Goal: Task Accomplishment & Management: Use online tool/utility

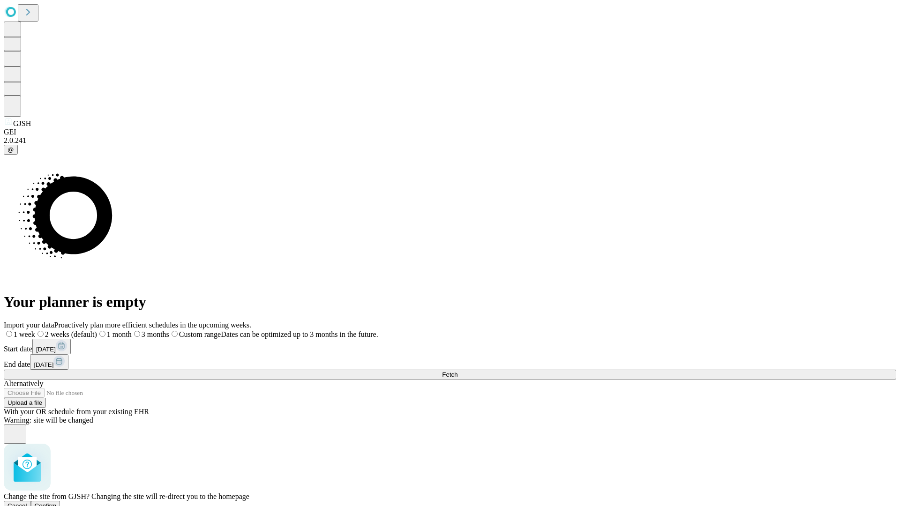
click at [57, 503] on span "Confirm" at bounding box center [46, 506] width 22 height 7
click at [113, 330] on label "1 month" at bounding box center [99, 334] width 29 height 8
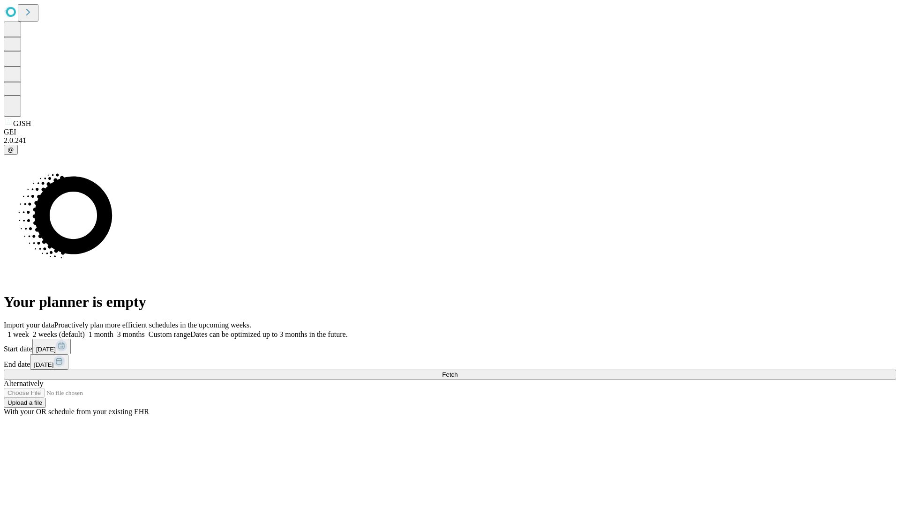
click at [458, 371] on span "Fetch" at bounding box center [449, 374] width 15 height 7
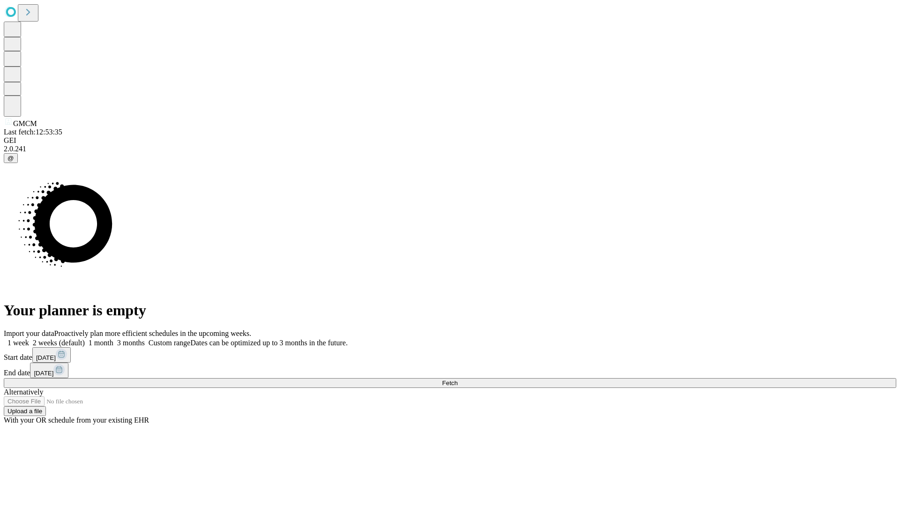
click at [113, 339] on label "1 month" at bounding box center [99, 343] width 29 height 8
click at [458, 380] on span "Fetch" at bounding box center [449, 383] width 15 height 7
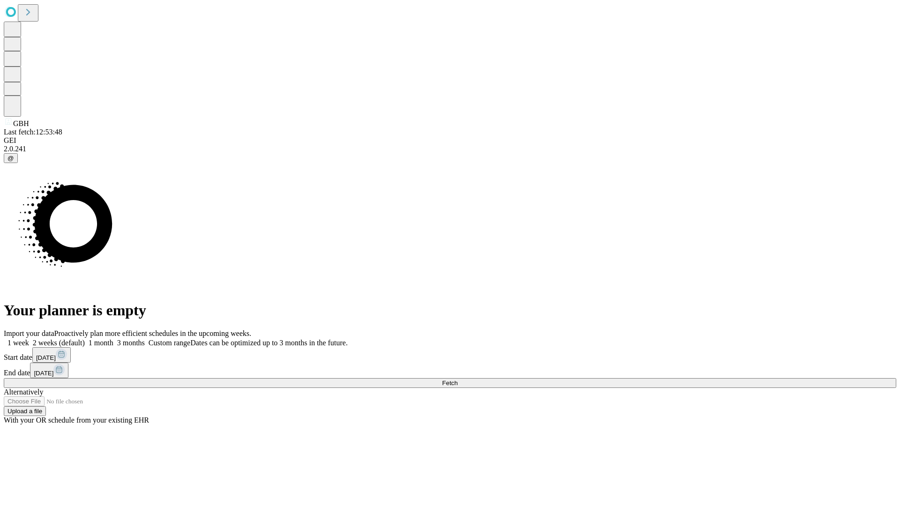
click at [113, 339] on label "1 month" at bounding box center [99, 343] width 29 height 8
click at [458, 380] on span "Fetch" at bounding box center [449, 383] width 15 height 7
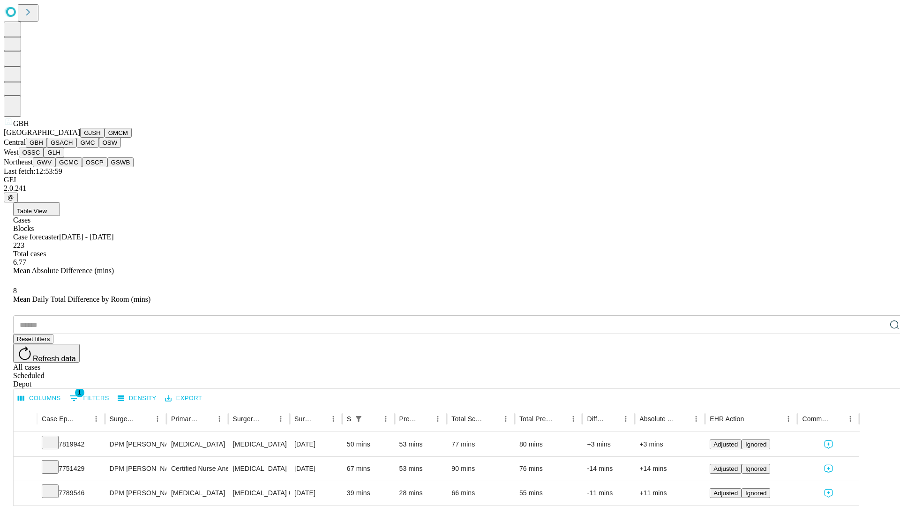
click at [73, 148] on button "GSACH" at bounding box center [62, 143] width 30 height 10
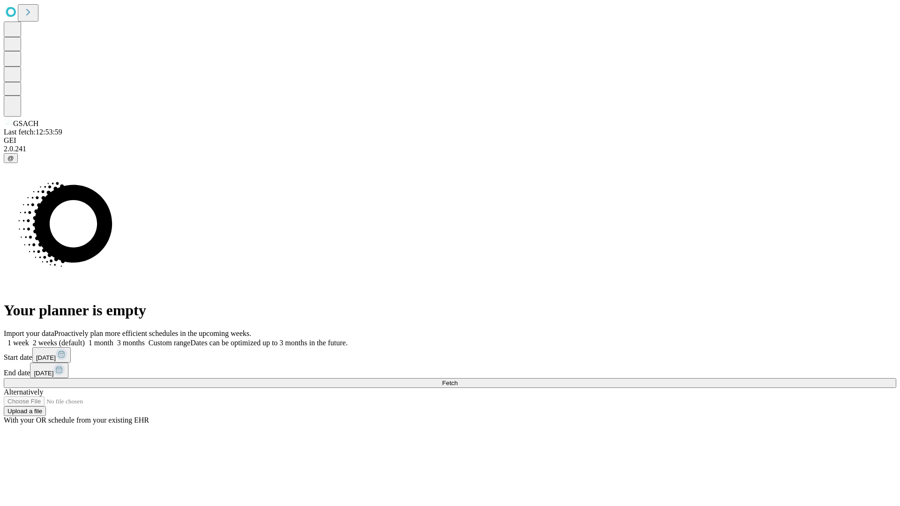
click at [113, 339] on label "1 month" at bounding box center [99, 343] width 29 height 8
click at [458, 380] on span "Fetch" at bounding box center [449, 383] width 15 height 7
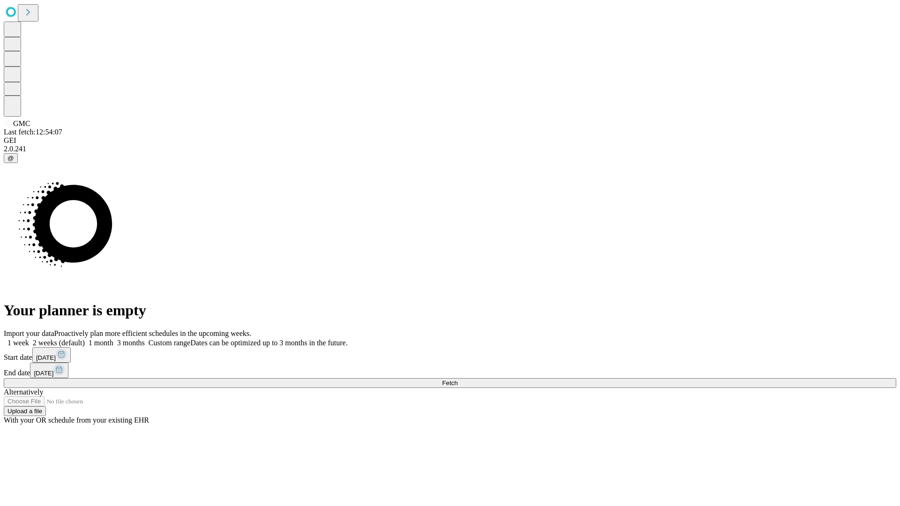
click at [113, 339] on label "1 month" at bounding box center [99, 343] width 29 height 8
click at [458, 380] on span "Fetch" at bounding box center [449, 383] width 15 height 7
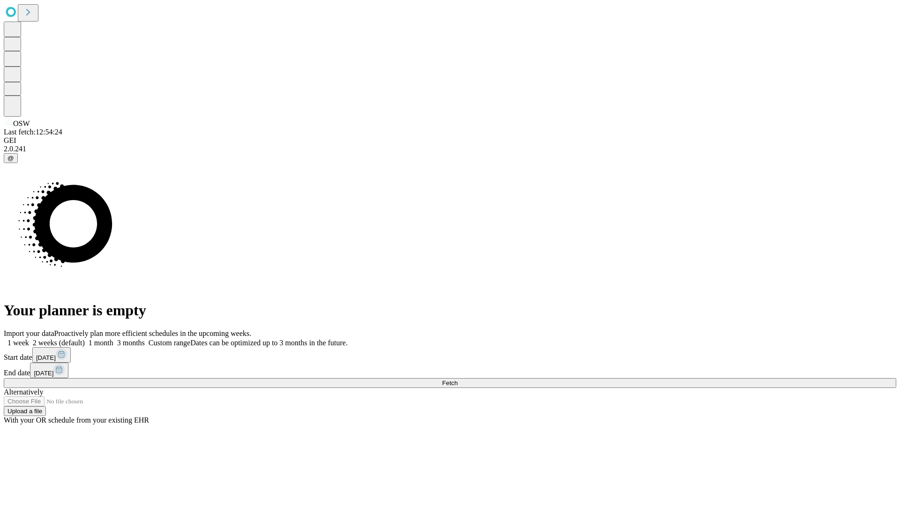
click at [113, 339] on label "1 month" at bounding box center [99, 343] width 29 height 8
click at [458, 380] on span "Fetch" at bounding box center [449, 383] width 15 height 7
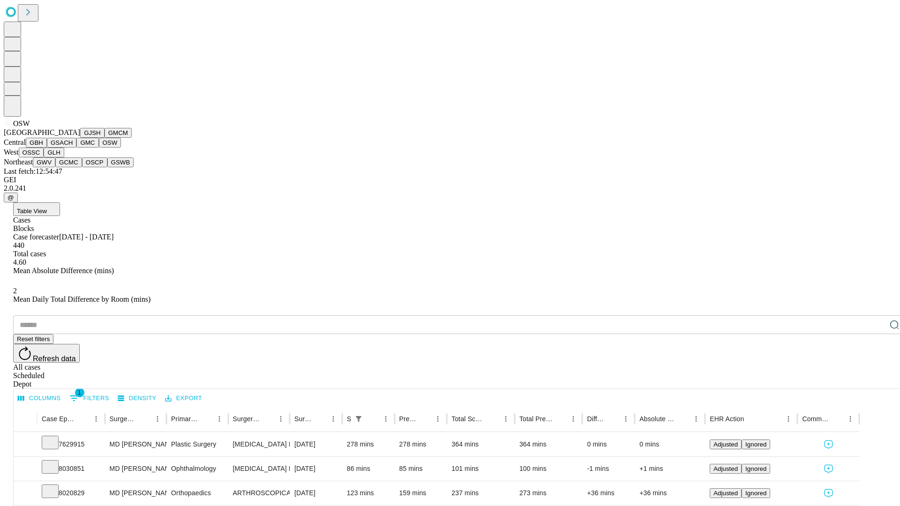
click at [44, 158] on button "OSSC" at bounding box center [31, 153] width 25 height 10
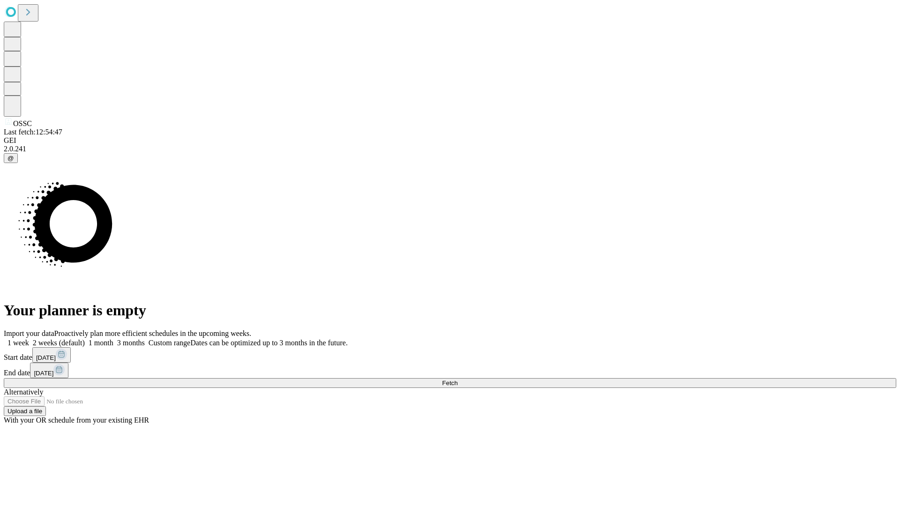
click at [113, 339] on label "1 month" at bounding box center [99, 343] width 29 height 8
click at [458, 380] on span "Fetch" at bounding box center [449, 383] width 15 height 7
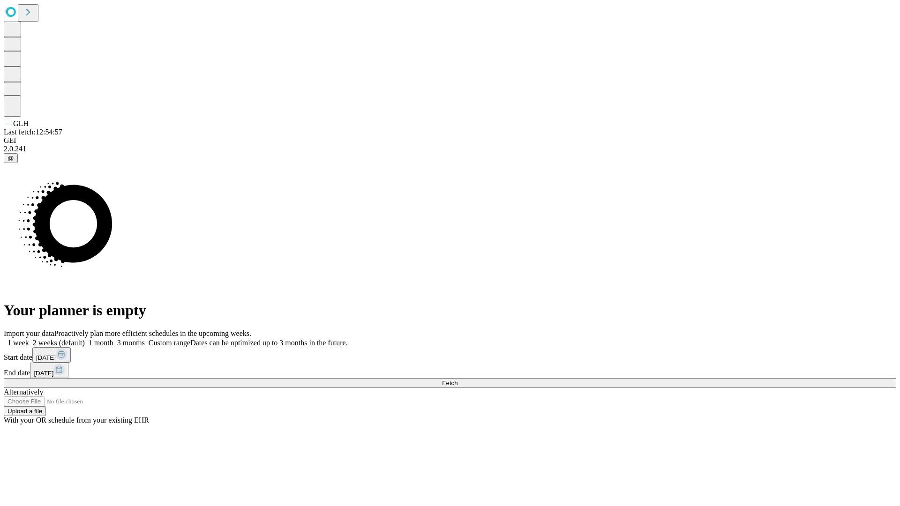
click at [458, 380] on span "Fetch" at bounding box center [449, 383] width 15 height 7
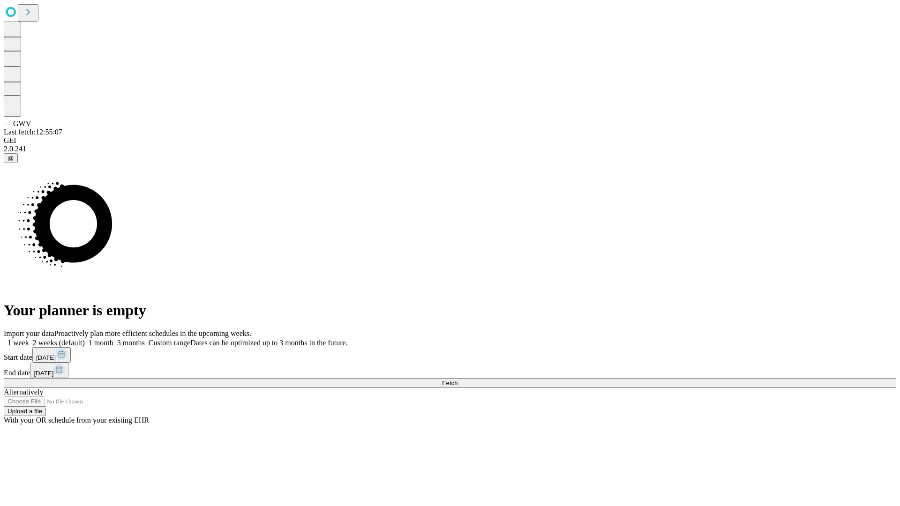
click at [113, 339] on label "1 month" at bounding box center [99, 343] width 29 height 8
click at [458, 380] on span "Fetch" at bounding box center [449, 383] width 15 height 7
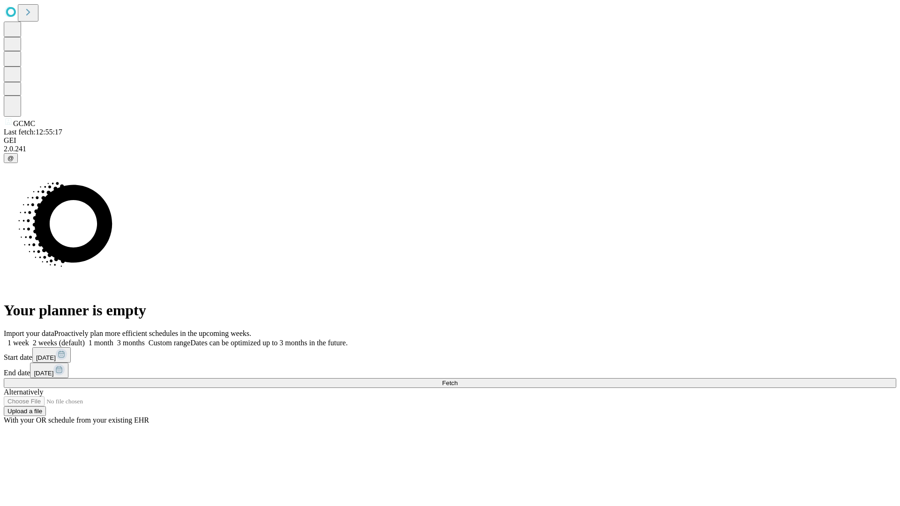
click at [458, 380] on span "Fetch" at bounding box center [449, 383] width 15 height 7
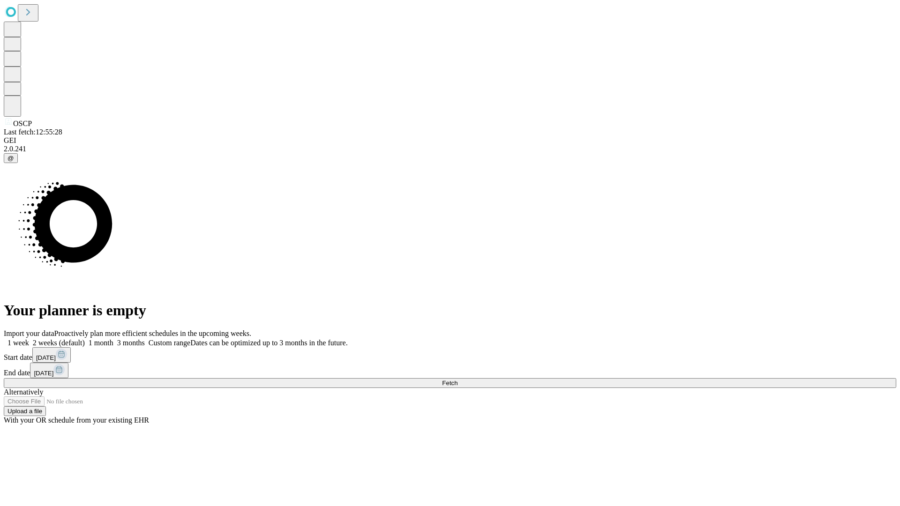
click at [458, 380] on span "Fetch" at bounding box center [449, 383] width 15 height 7
